Goal: Transaction & Acquisition: Purchase product/service

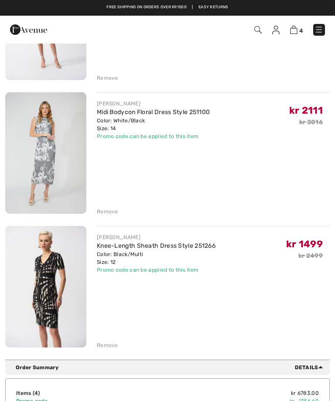
scroll to position [303, 0]
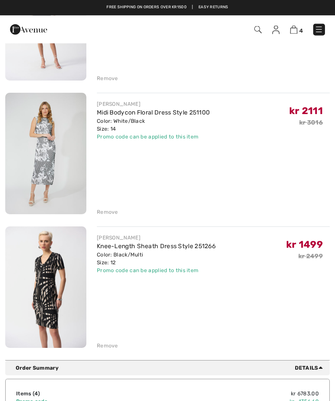
click at [107, 211] on div "Remove" at bounding box center [107, 213] width 21 height 8
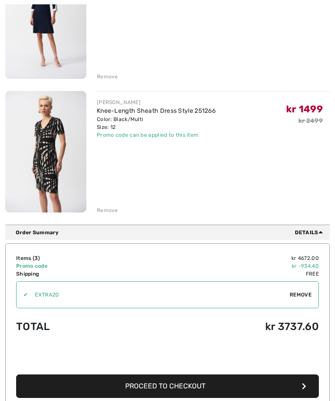
scroll to position [306, 0]
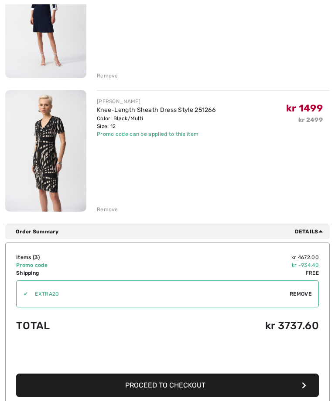
click at [291, 389] on button "Proceed to Checkout" at bounding box center [167, 386] width 302 height 24
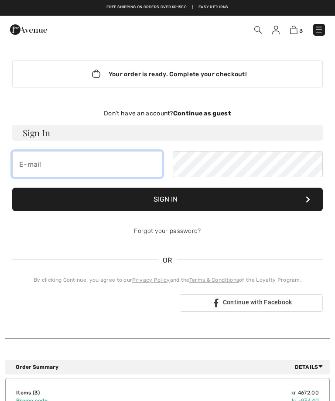
click at [114, 163] on input "email" at bounding box center [87, 164] width 150 height 26
type input "lisbethmeyer1968@gmail.com"
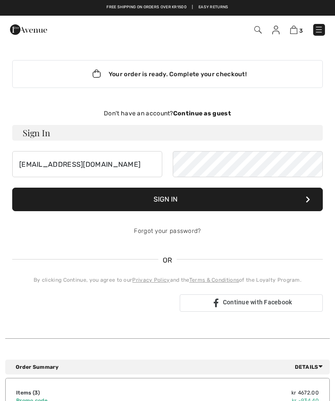
click at [302, 199] on button "Sign In" at bounding box center [167, 200] width 310 height 24
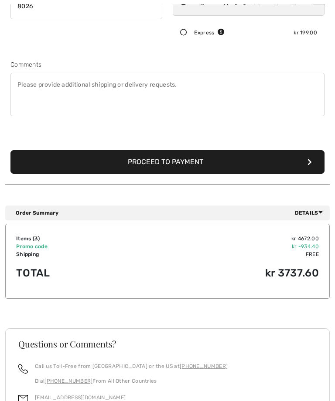
scroll to position [221, 0]
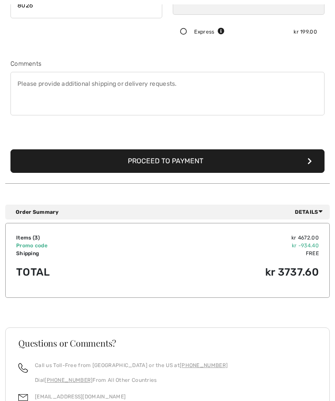
click at [305, 160] on button "Proceed to Payment" at bounding box center [167, 162] width 314 height 24
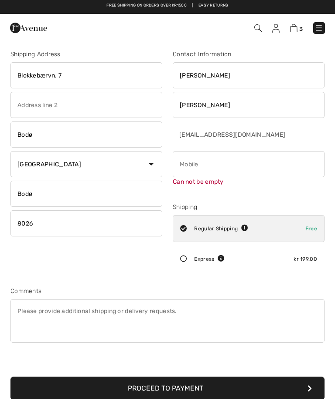
scroll to position [0, 0]
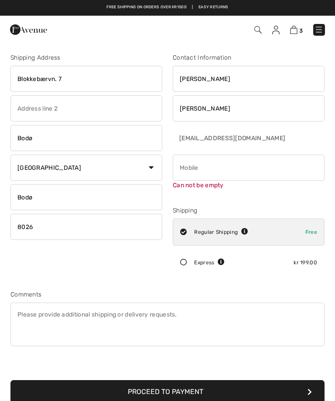
click at [210, 165] on input "phone" at bounding box center [249, 168] width 152 height 26
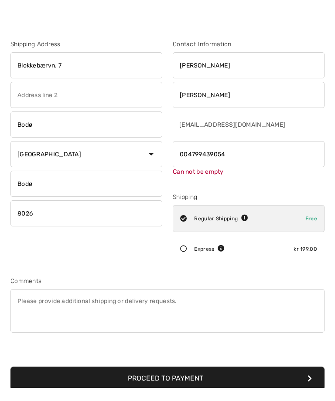
type input "004799439054"
click at [275, 267] on div "Shipping Address Blokkebærvn. 7 Bodø Country Canada United States Afghanistan A…" at bounding box center [167, 223] width 324 height 382
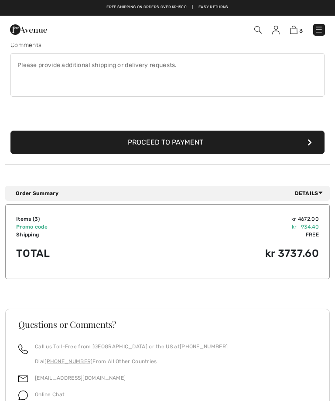
scroll to position [237, 0]
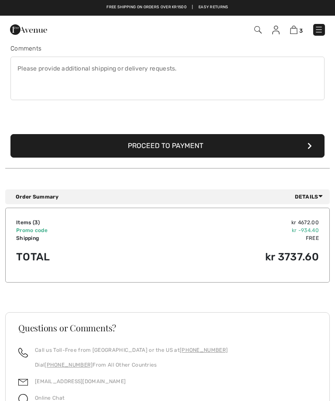
click at [310, 147] on icon "submit" at bounding box center [309, 146] width 4 height 7
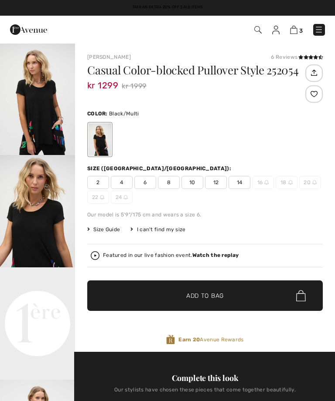
checkbox input "true"
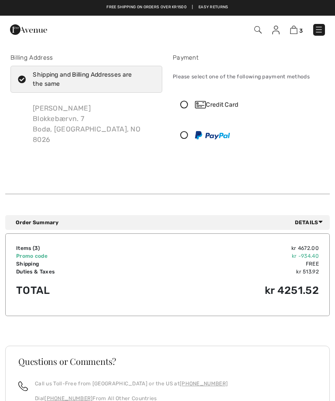
click at [183, 104] on icon at bounding box center [184, 105] width 22 height 8
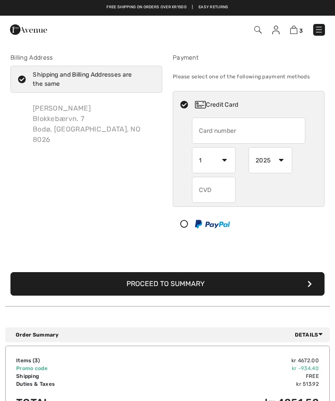
click at [229, 130] on input "text" at bounding box center [248, 131] width 113 height 26
type input "[CREDIT_CARD_NUMBER]"
click at [223, 166] on select "1 2 3 4 5 6 7 8 9 10 11 12" at bounding box center [214, 160] width 44 height 26
click at [279, 160] on select "2025 2026 2027 2028 2029 2030 2031 2032 2033 2034 2035" at bounding box center [270, 160] width 44 height 26
select select "2026"
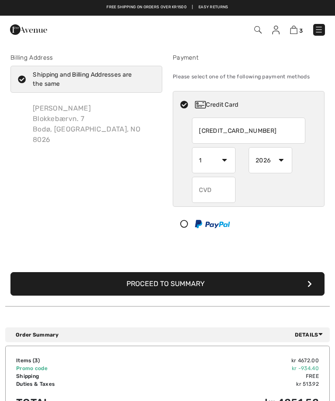
click at [216, 190] on input "text" at bounding box center [214, 190] width 44 height 26
type input "733"
click at [167, 284] on button "Proceed to Summary" at bounding box center [167, 284] width 314 height 24
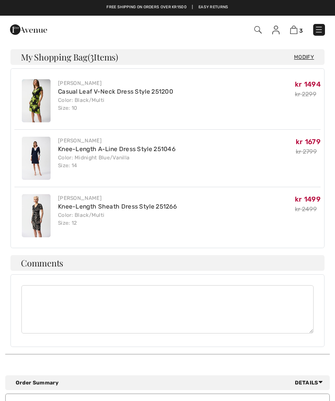
scroll to position [316, 0]
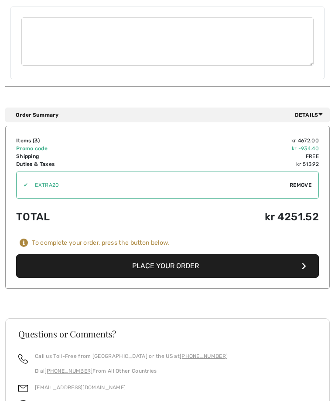
click at [297, 260] on button "Place Your Order" at bounding box center [167, 267] width 302 height 24
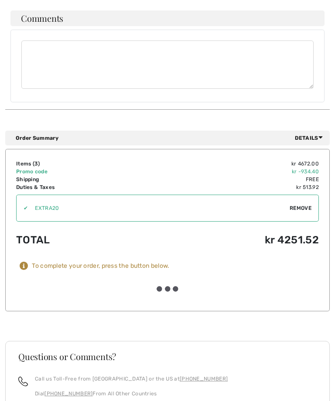
scroll to position [584, 0]
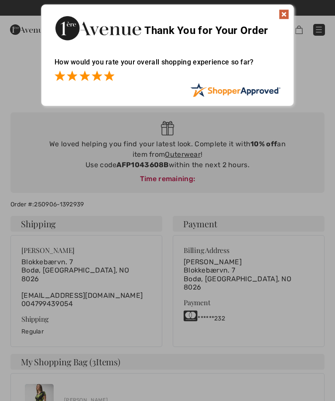
click at [114, 74] on span at bounding box center [109, 76] width 10 height 10
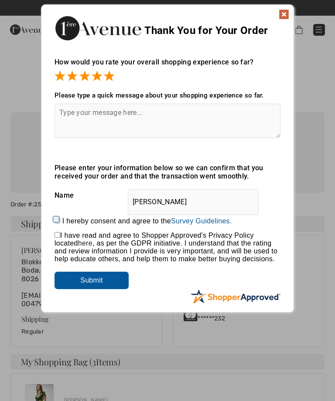
click at [108, 285] on input "Submit" at bounding box center [91, 280] width 74 height 17
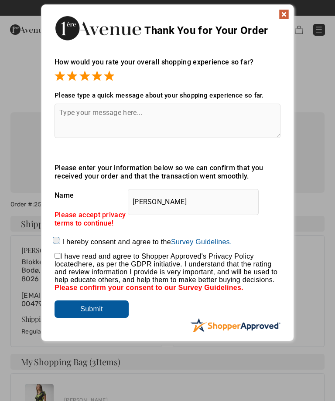
click at [285, 14] on img at bounding box center [283, 14] width 10 height 10
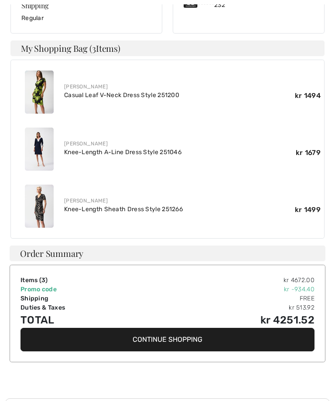
scroll to position [318, 0]
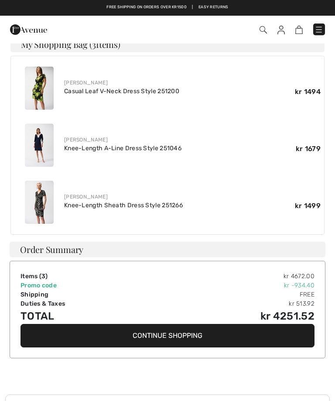
click at [207, 332] on button "Continue Shopping" at bounding box center [167, 336] width 294 height 24
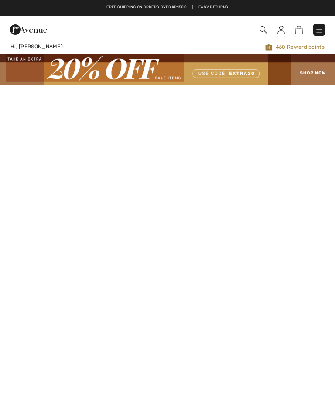
checkbox input "true"
click at [283, 31] on img at bounding box center [280, 30] width 7 height 9
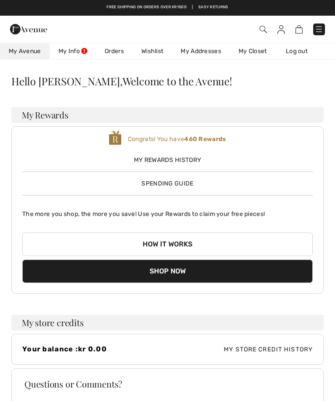
click at [75, 52] on link "My Info" at bounding box center [73, 51] width 46 height 16
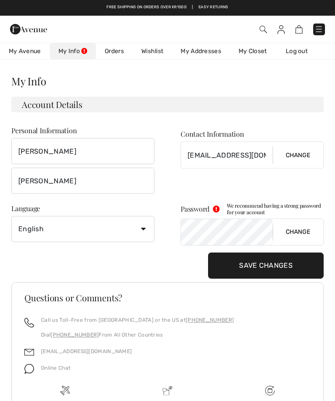
click at [301, 54] on link "Log out" at bounding box center [301, 51] width 48 height 16
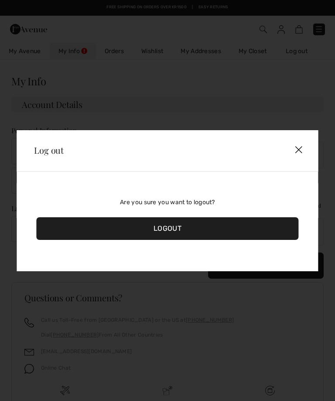
click at [188, 222] on div "Logout" at bounding box center [167, 228] width 262 height 23
